Goal: Task Accomplishment & Management: Manage account settings

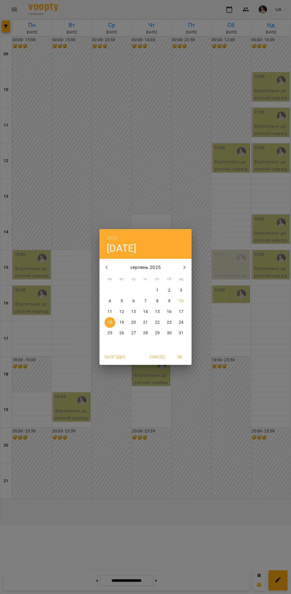
click at [202, 508] on div "2025 пн, серп [DATE] вт ср чт пт сб нд 28 29 30 31 1 2 3 4 5 6 7 8 9 10 11 12 1…" at bounding box center [145, 297] width 291 height 594
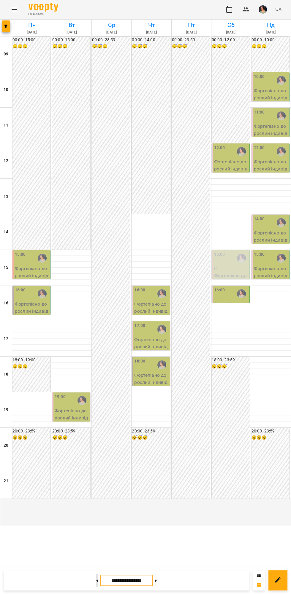
click at [96, 584] on button at bounding box center [96, 580] width 1 height 13
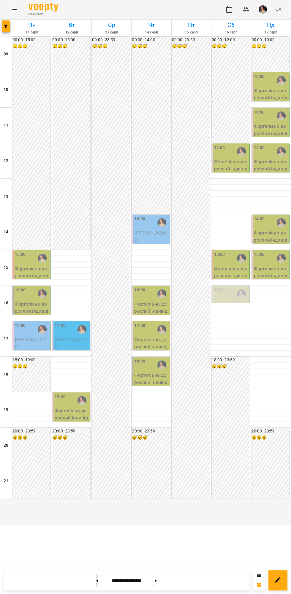
click at [96, 581] on icon at bounding box center [96, 581] width 1 height 2
type input "**********"
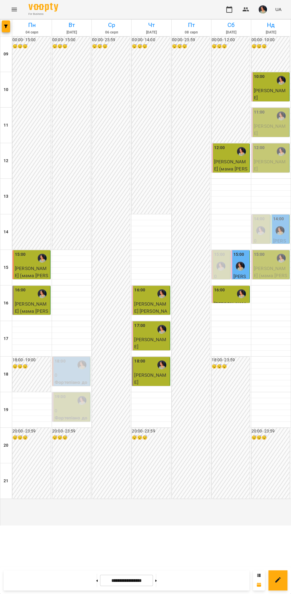
click at [272, 136] on span "[PERSON_NAME]" at bounding box center [270, 129] width 32 height 13
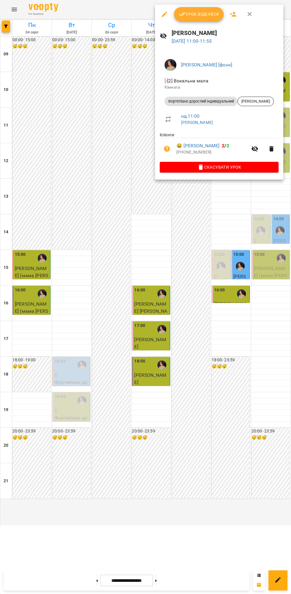
click at [211, 14] on span "Урок відбувся" at bounding box center [198, 14] width 40 height 7
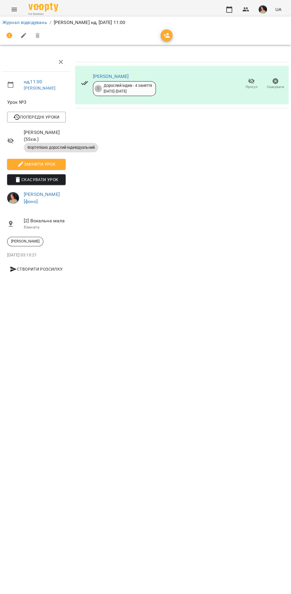
scroll to position [0, 2]
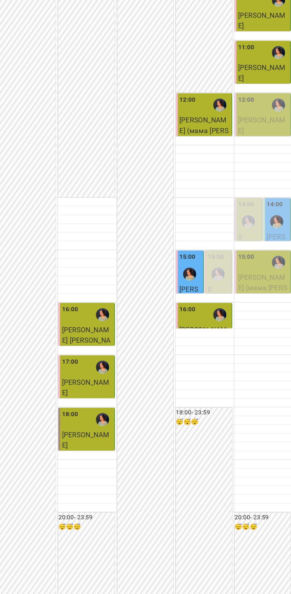
click at [277, 237] on div at bounding box center [280, 231] width 14 height 14
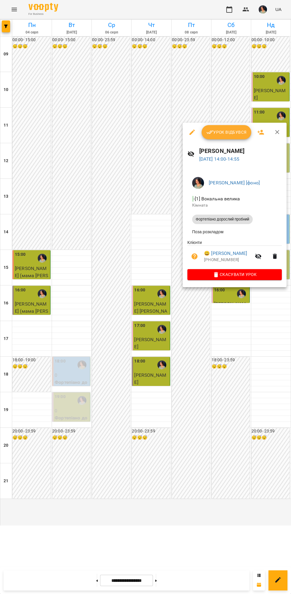
click at [218, 452] on div at bounding box center [145, 297] width 291 height 594
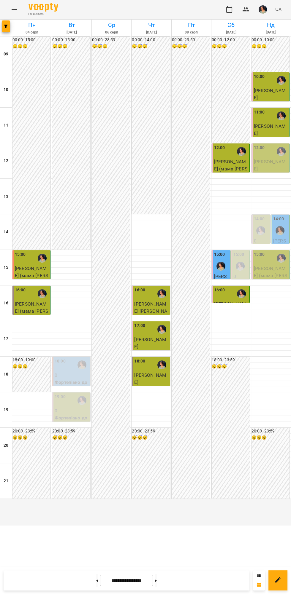
click at [273, 158] on div "12:00" at bounding box center [271, 152] width 34 height 14
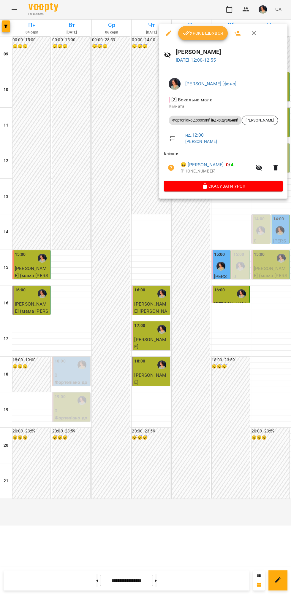
click at [205, 34] on span "Урок відбувся" at bounding box center [203, 33] width 40 height 7
